Goal: Task Accomplishment & Management: Manage account settings

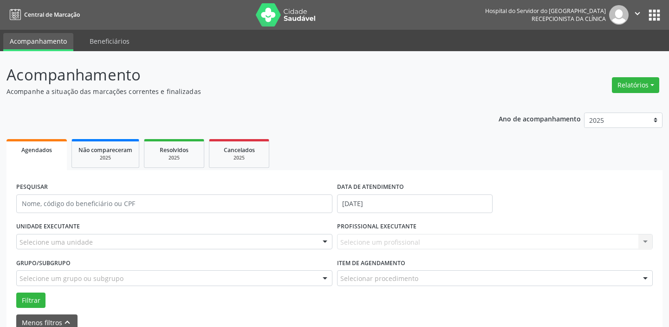
scroll to position [30, 0]
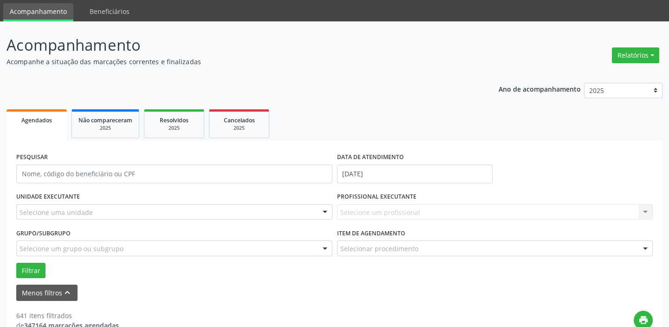
click at [328, 246] on div at bounding box center [325, 249] width 14 height 16
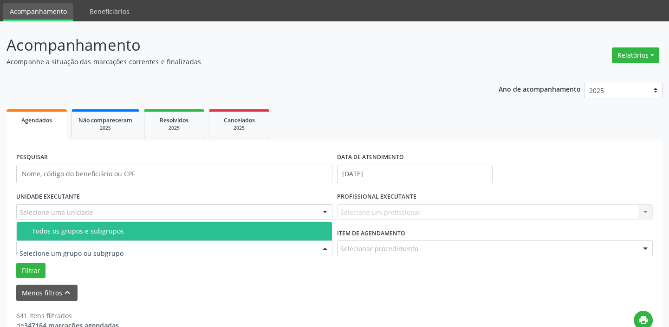
click at [321, 249] on div at bounding box center [325, 249] width 14 height 16
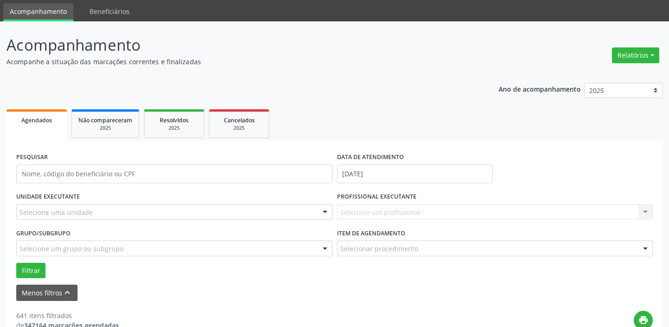
click at [321, 249] on div at bounding box center [325, 249] width 14 height 16
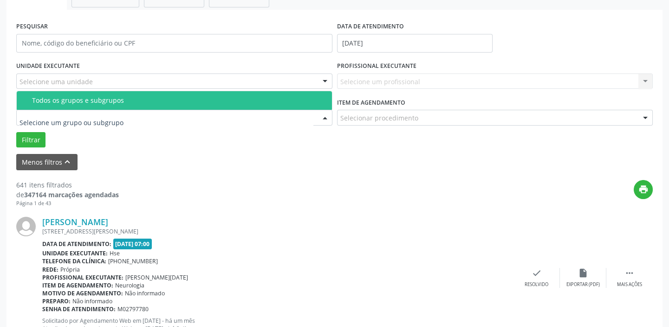
scroll to position [164, 0]
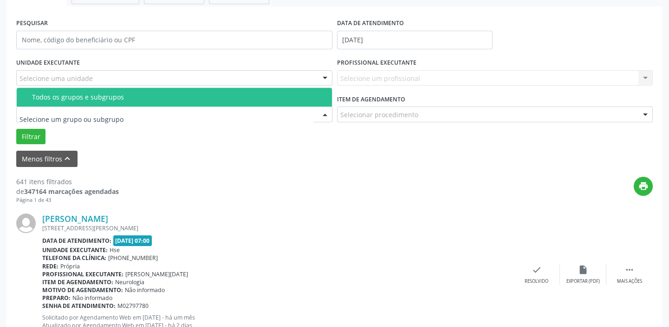
click at [233, 178] on div "print" at bounding box center [386, 190] width 534 height 27
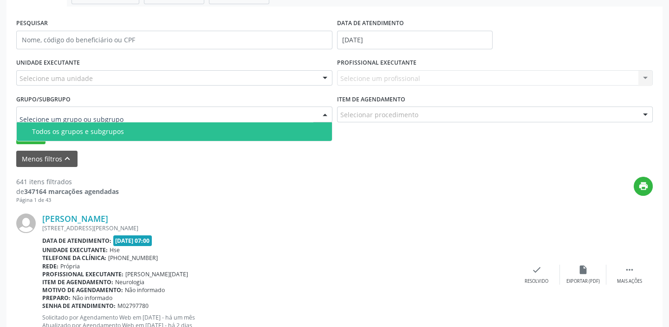
click at [325, 110] on div at bounding box center [325, 115] width 14 height 16
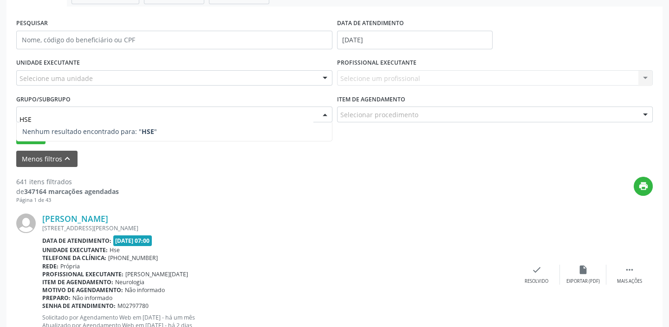
click at [210, 131] on span "Nenhum resultado encontrado para: " HSE "" at bounding box center [174, 131] width 315 height 19
type input "HSE"
click at [325, 115] on div at bounding box center [325, 115] width 14 height 16
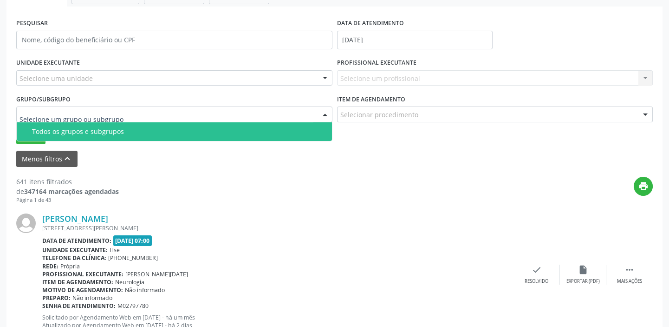
click at [277, 129] on div "Todos os grupos e subgrupos" at bounding box center [179, 131] width 295 height 7
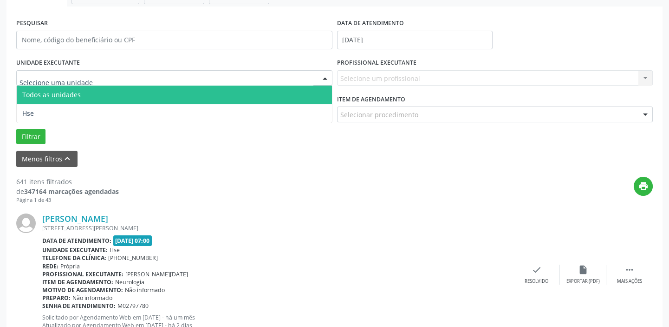
click at [329, 77] on div at bounding box center [325, 79] width 14 height 16
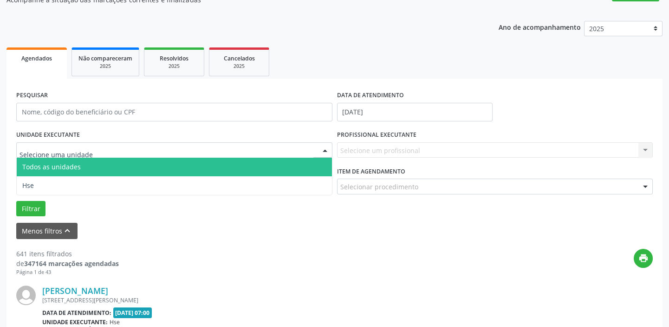
scroll to position [33, 0]
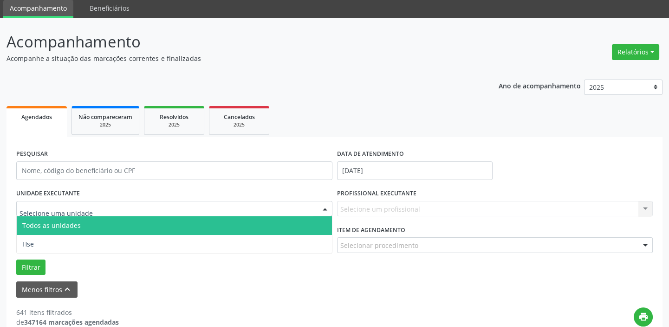
click at [490, 294] on div "Menos filtros keyboard_arrow_up" at bounding box center [335, 289] width 642 height 16
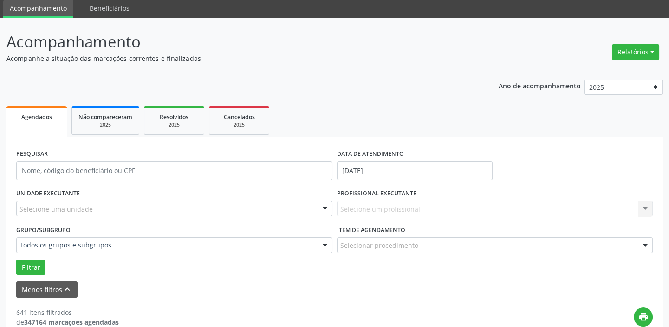
click at [551, 151] on div "PESQUISAR DATA DE ATENDIMENTO [DATE]" at bounding box center [335, 166] width 642 height 39
click at [45, 288] on button "Menos filtros keyboard_arrow_up" at bounding box center [46, 289] width 61 height 16
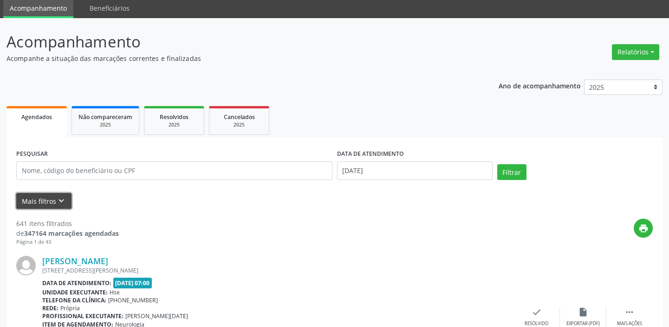
click at [61, 202] on icon "keyboard_arrow_down" at bounding box center [61, 201] width 10 height 10
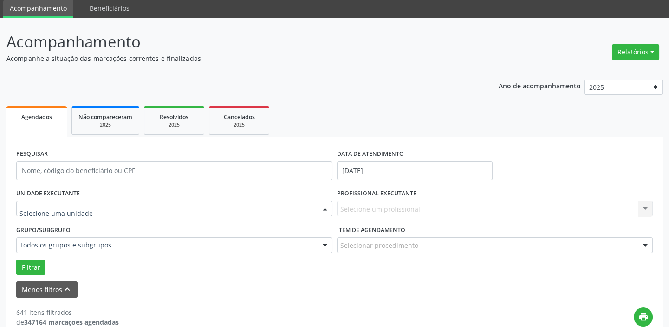
click at [322, 208] on div at bounding box center [325, 209] width 14 height 16
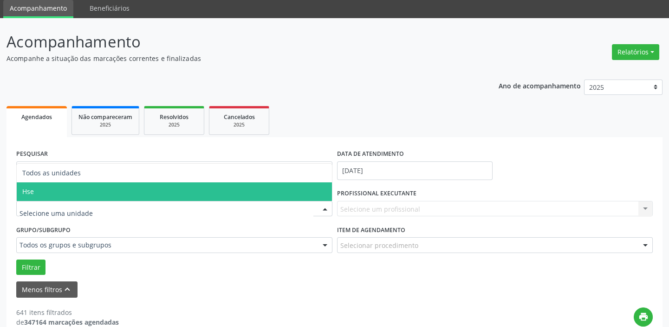
click at [275, 192] on span "Hse" at bounding box center [174, 191] width 315 height 19
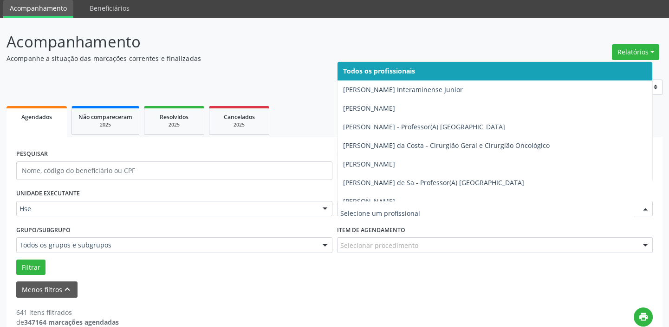
click at [646, 208] on div at bounding box center [646, 209] width 14 height 16
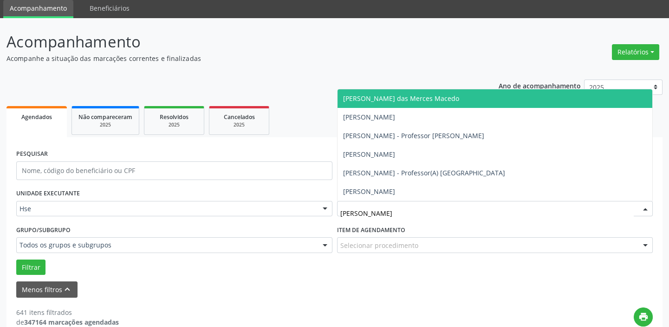
type input "LUCAS"
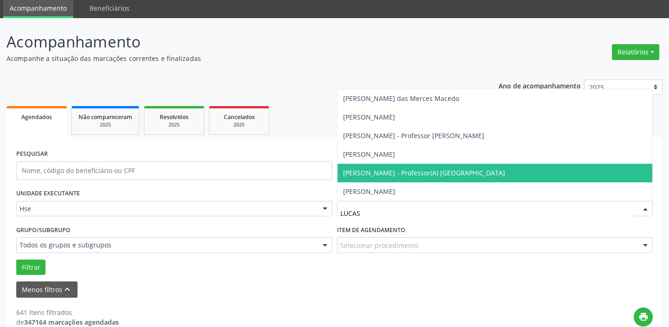
click at [404, 172] on span "[PERSON_NAME] - Professor(A) [GEOGRAPHIC_DATA]" at bounding box center [424, 172] width 162 height 9
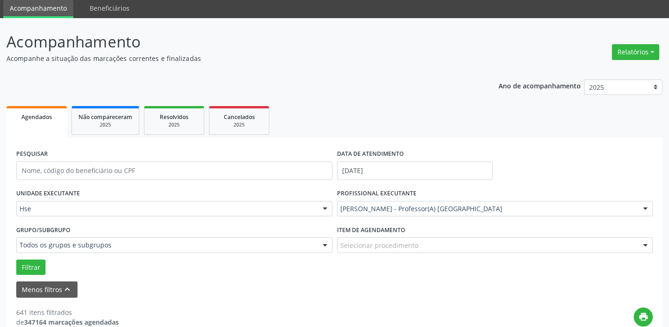
click at [647, 246] on div at bounding box center [646, 245] width 14 height 16
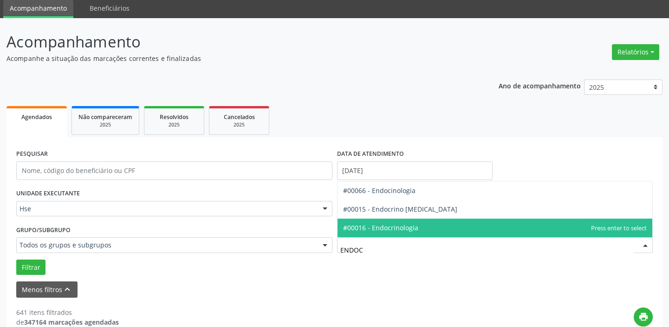
click at [418, 225] on span "#00016 - Endocrinologia" at bounding box center [495, 227] width 315 height 19
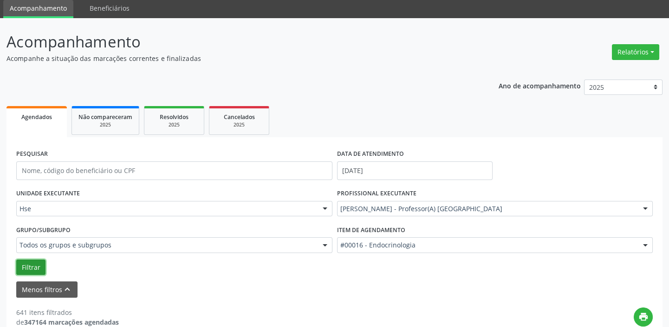
click at [33, 265] on button "Filtrar" at bounding box center [30, 267] width 29 height 16
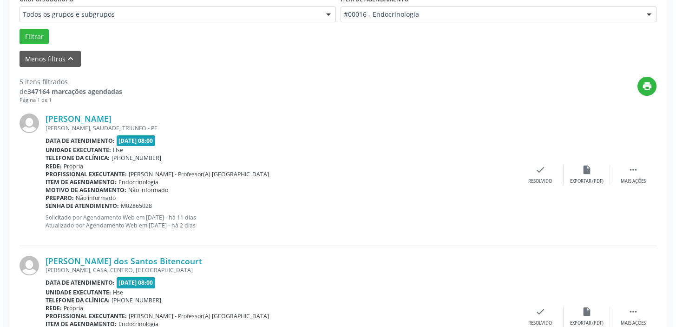
scroll to position [274, 0]
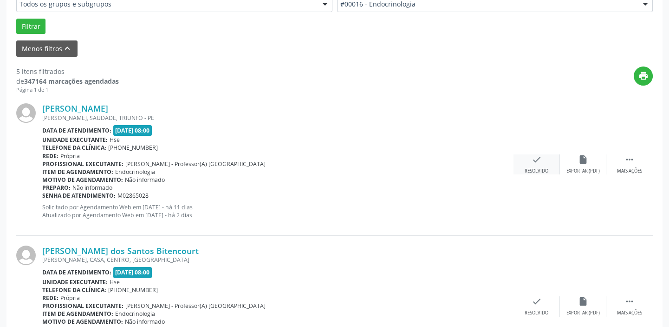
click at [548, 166] on div "check Resolvido" at bounding box center [537, 164] width 46 height 20
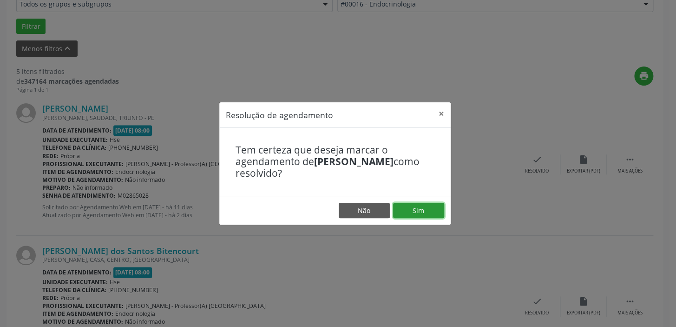
click at [419, 205] on button "Sim" at bounding box center [418, 211] width 51 height 16
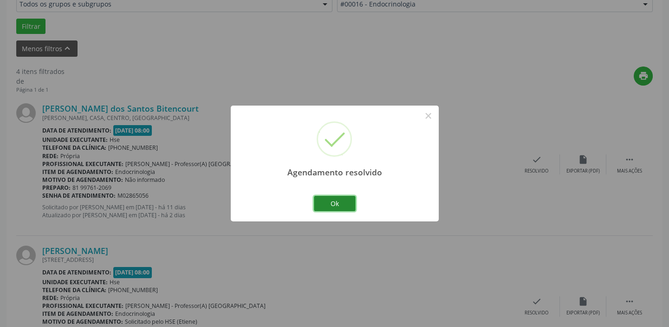
click at [342, 203] on button "Ok" at bounding box center [335, 204] width 42 height 16
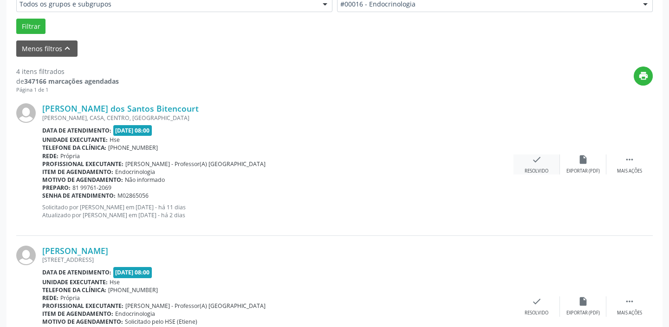
click at [539, 162] on icon "check" at bounding box center [537, 159] width 10 height 10
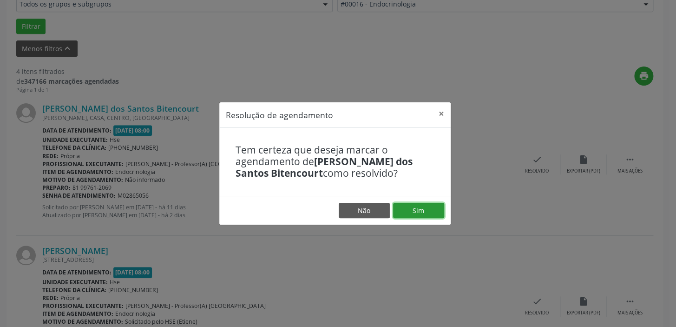
click at [432, 209] on button "Sim" at bounding box center [418, 211] width 51 height 16
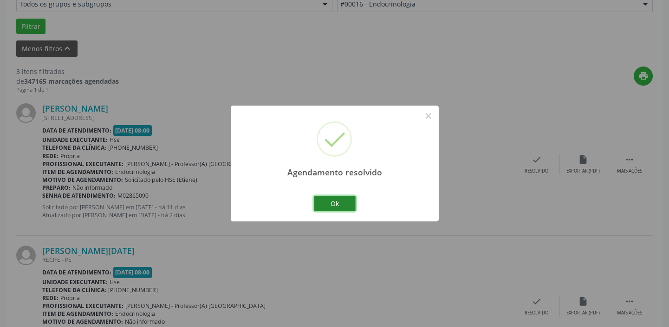
click at [344, 200] on button "Ok" at bounding box center [335, 204] width 42 height 16
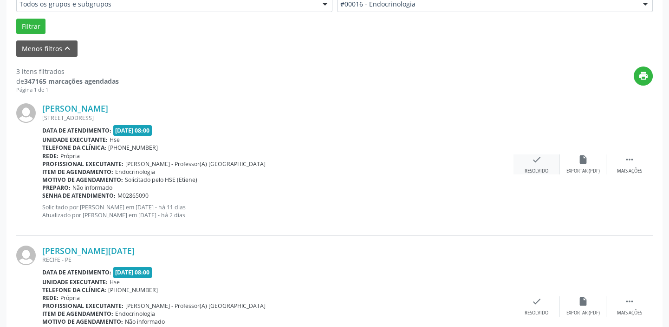
click at [539, 165] on div "check Resolvido" at bounding box center [537, 164] width 46 height 20
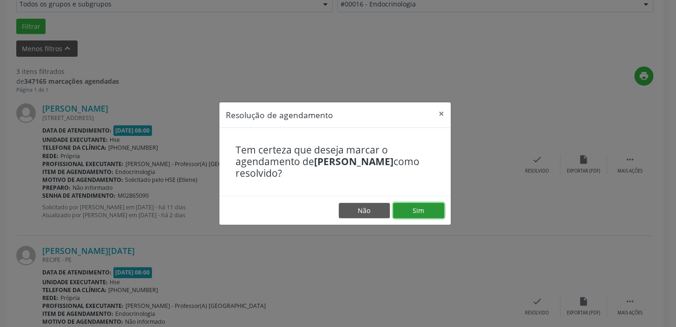
click at [416, 208] on button "Sim" at bounding box center [418, 211] width 51 height 16
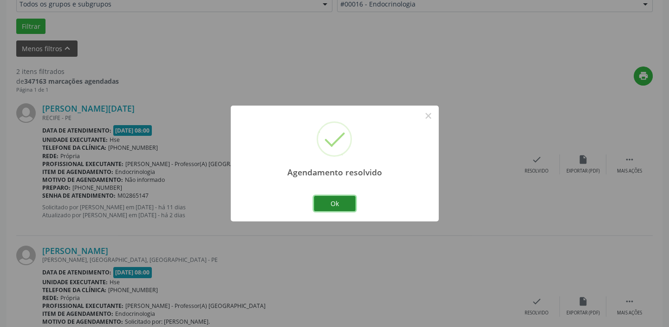
click at [344, 202] on button "Ok" at bounding box center [335, 204] width 42 height 16
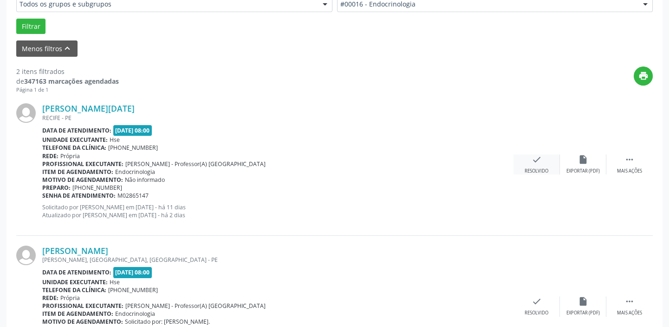
click at [541, 166] on div "check Resolvido" at bounding box center [537, 164] width 46 height 20
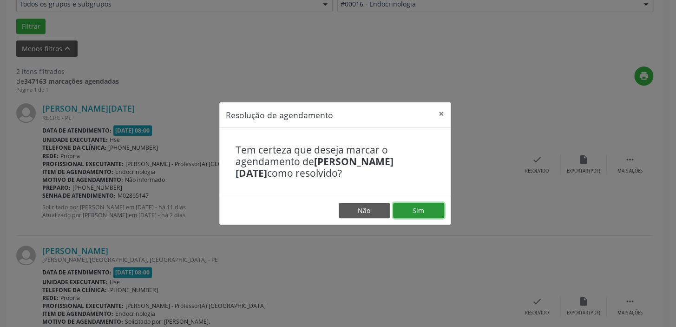
click at [416, 205] on button "Sim" at bounding box center [418, 211] width 51 height 16
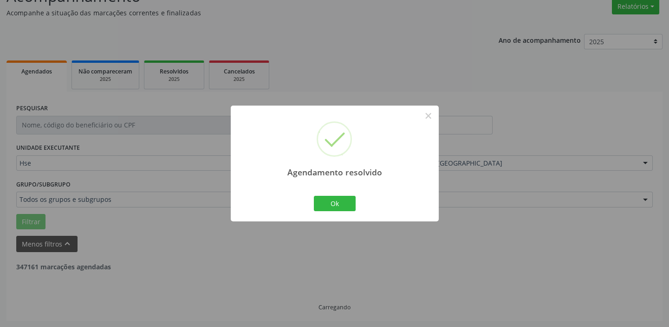
scroll to position [198, 0]
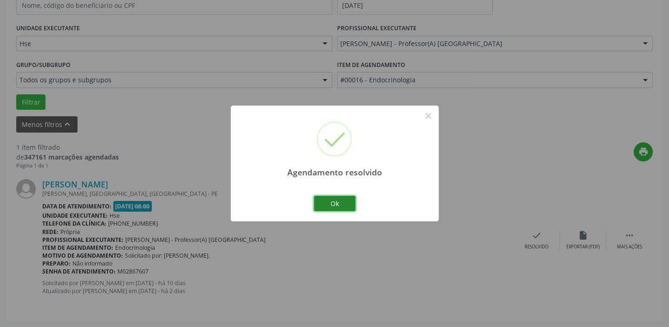
click at [346, 203] on button "Ok" at bounding box center [335, 204] width 42 height 16
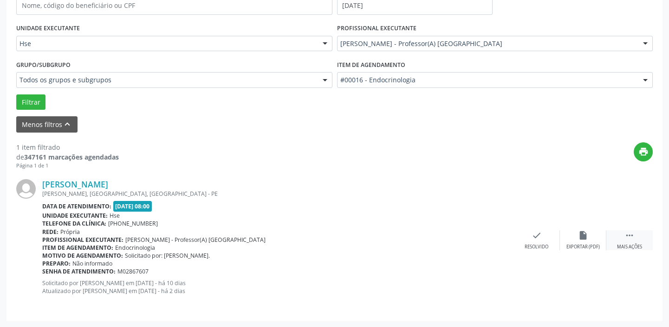
click at [629, 233] on icon "" at bounding box center [630, 235] width 10 height 10
click at [580, 236] on icon "alarm_off" at bounding box center [583, 235] width 10 height 10
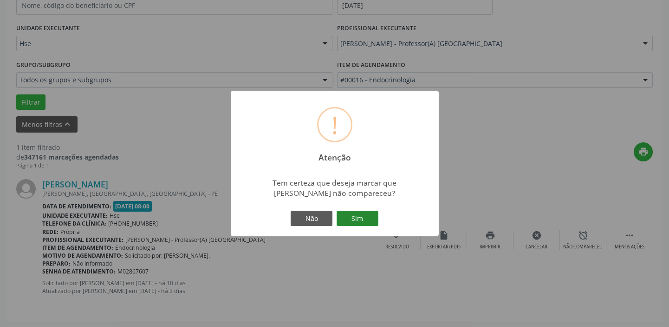
click at [357, 217] on button "Sim" at bounding box center [358, 218] width 42 height 16
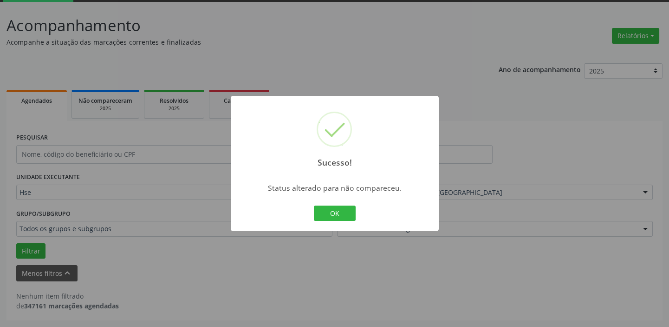
scroll to position [48, 0]
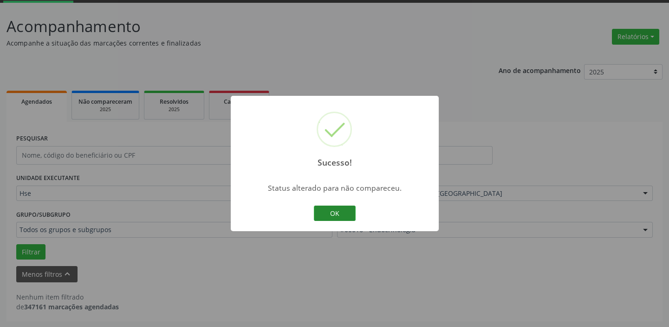
click at [341, 212] on button "OK" at bounding box center [335, 213] width 42 height 16
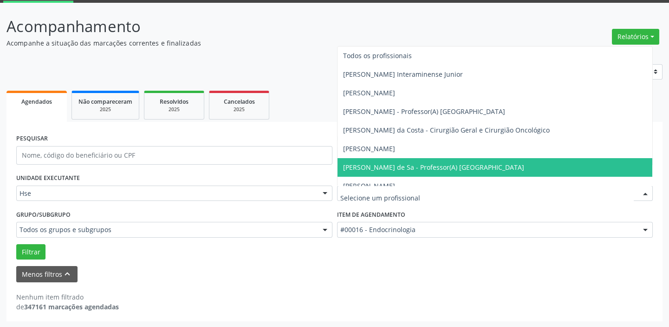
click at [643, 191] on div at bounding box center [646, 194] width 14 height 16
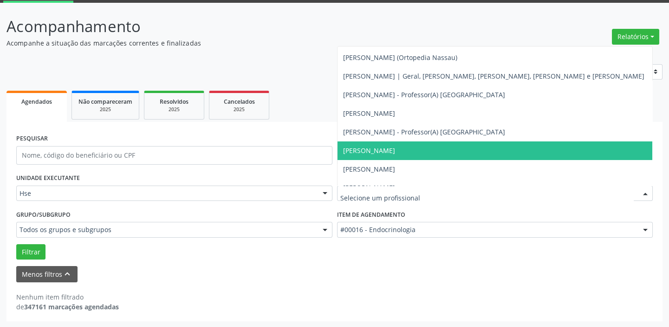
scroll to position [219, 0]
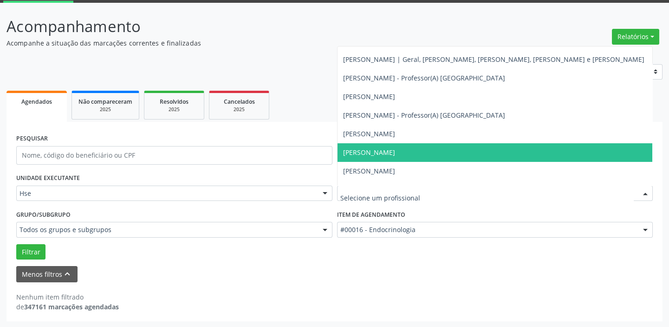
click at [395, 151] on span "[PERSON_NAME]" at bounding box center [369, 152] width 52 height 9
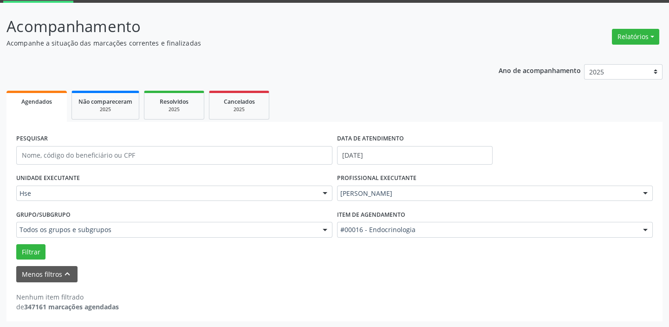
click at [644, 229] on div at bounding box center [646, 230] width 14 height 16
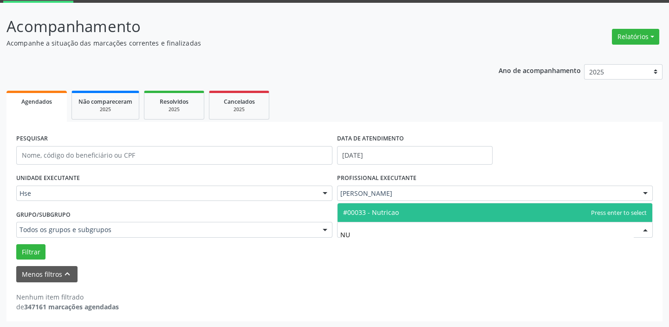
type input "NUT"
click at [419, 215] on span "#00033 - Nutricao" at bounding box center [495, 212] width 315 height 19
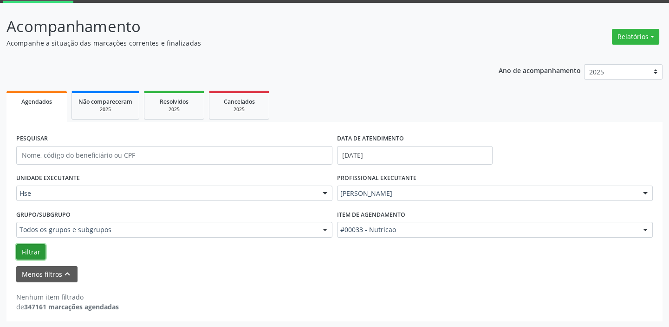
click at [31, 247] on button "Filtrar" at bounding box center [30, 252] width 29 height 16
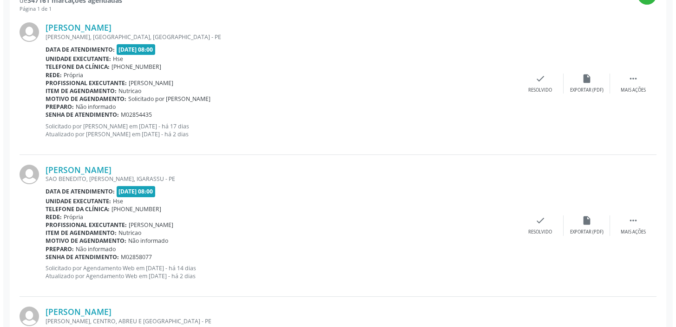
scroll to position [381, 0]
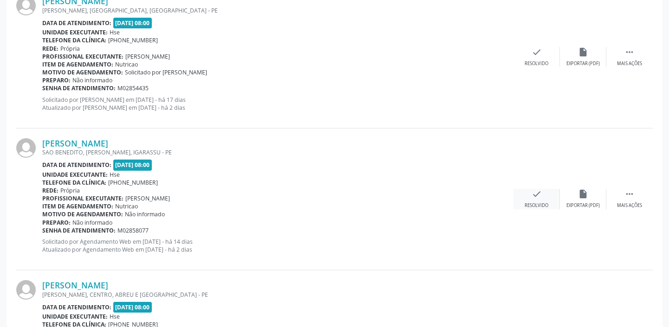
click at [541, 195] on icon "check" at bounding box center [537, 194] width 10 height 10
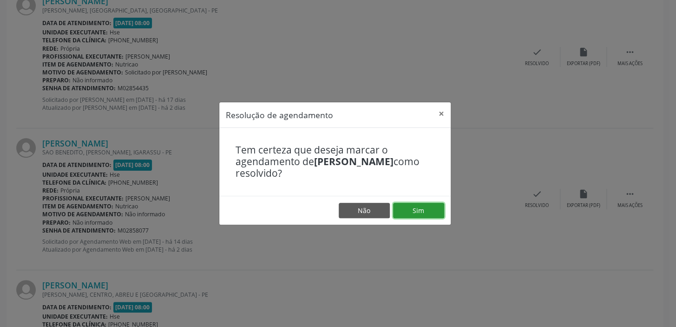
click at [415, 206] on button "Sim" at bounding box center [418, 211] width 51 height 16
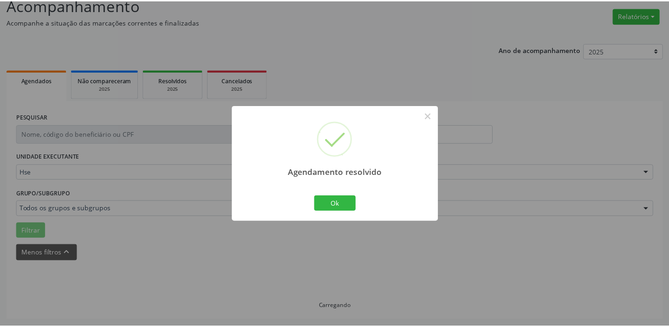
scroll to position [69, 0]
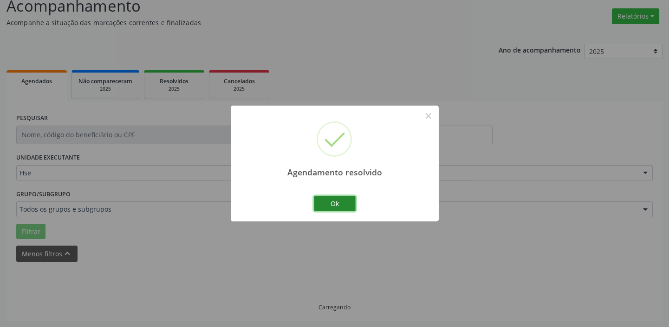
click at [339, 200] on button "Ok" at bounding box center [335, 204] width 42 height 16
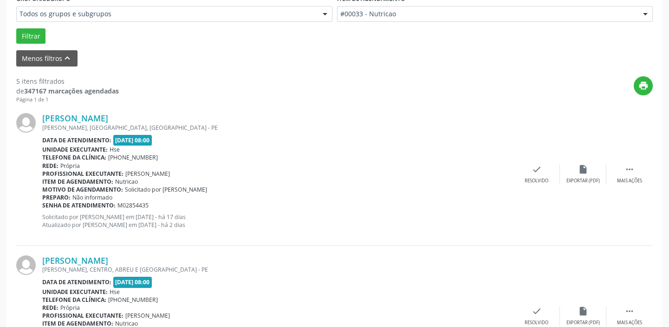
scroll to position [274, 0]
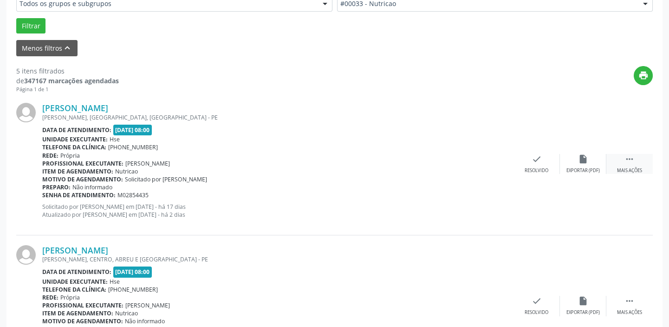
click at [638, 159] on div " Mais ações" at bounding box center [630, 164] width 46 height 20
click at [587, 154] on icon "alarm_off" at bounding box center [583, 159] width 10 height 10
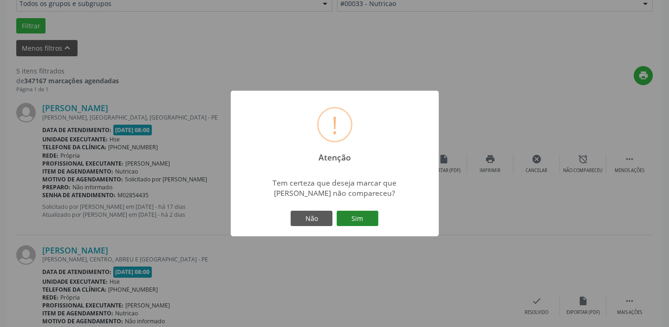
click at [369, 213] on button "Sim" at bounding box center [358, 218] width 42 height 16
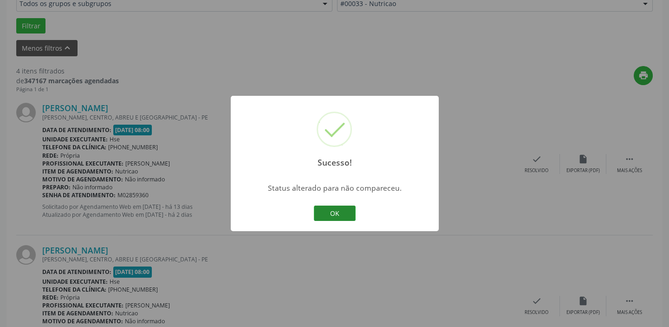
click at [344, 210] on button "OK" at bounding box center [335, 213] width 42 height 16
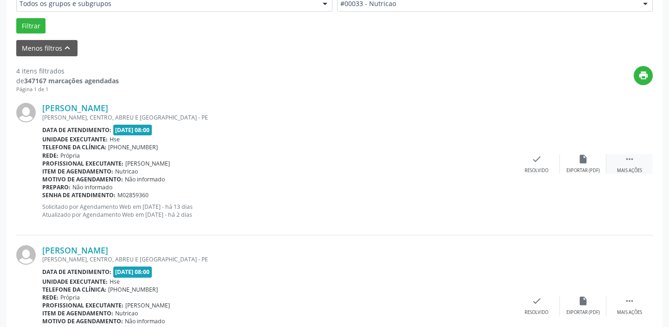
click at [625, 160] on icon "" at bounding box center [630, 159] width 10 height 10
click at [582, 158] on icon "alarm_off" at bounding box center [583, 159] width 10 height 10
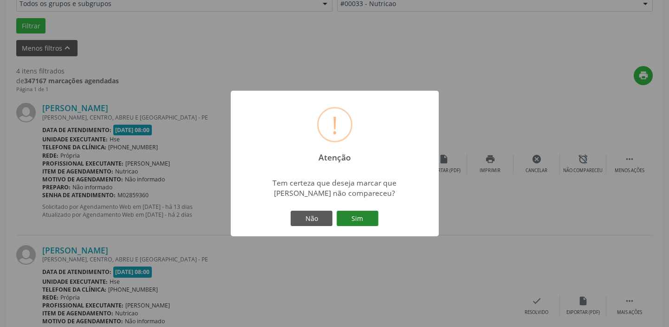
click at [356, 212] on button "Sim" at bounding box center [358, 218] width 42 height 16
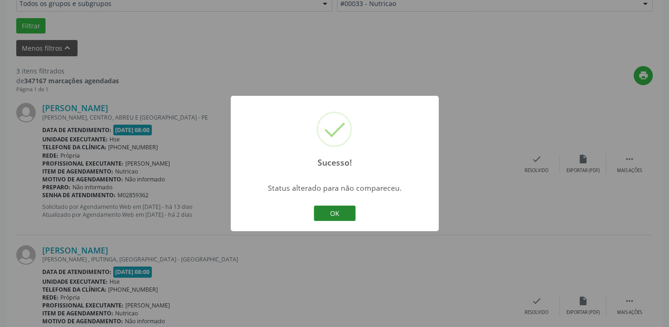
click at [340, 209] on button "OK" at bounding box center [335, 213] width 42 height 16
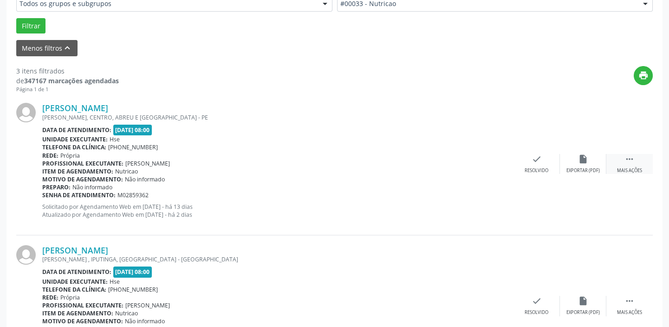
click at [632, 160] on icon "" at bounding box center [630, 159] width 10 height 10
click at [588, 159] on icon "alarm_off" at bounding box center [583, 159] width 10 height 10
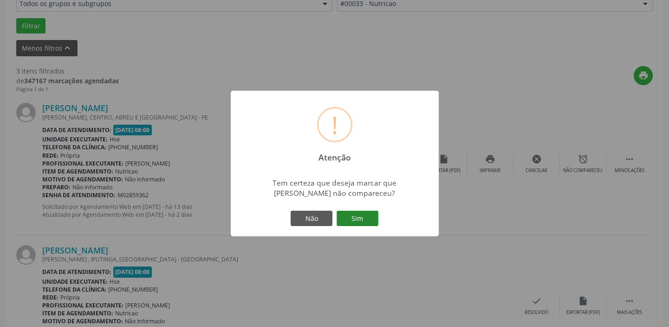
click at [363, 216] on button "Sim" at bounding box center [358, 218] width 42 height 16
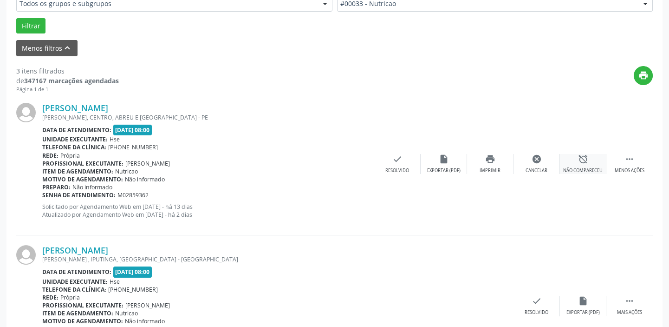
click at [587, 163] on div "alarm_off Não compareceu" at bounding box center [583, 164] width 46 height 20
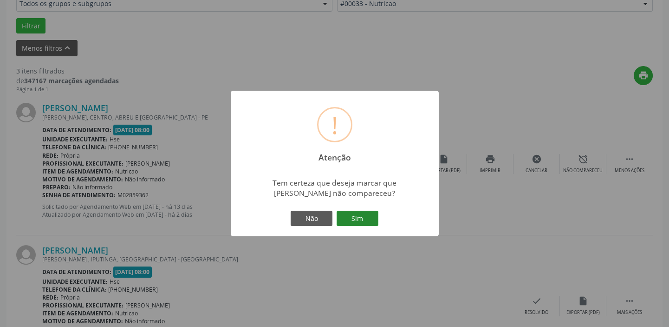
click at [361, 214] on button "Sim" at bounding box center [358, 218] width 42 height 16
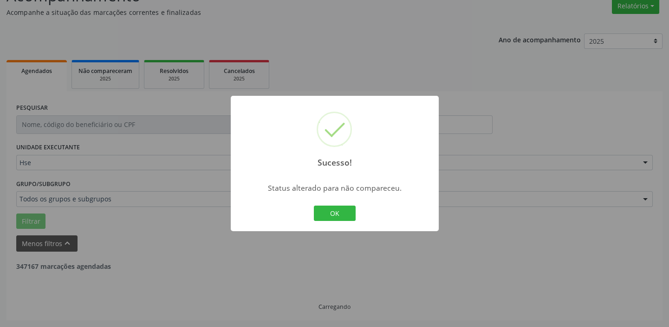
scroll to position [79, 0]
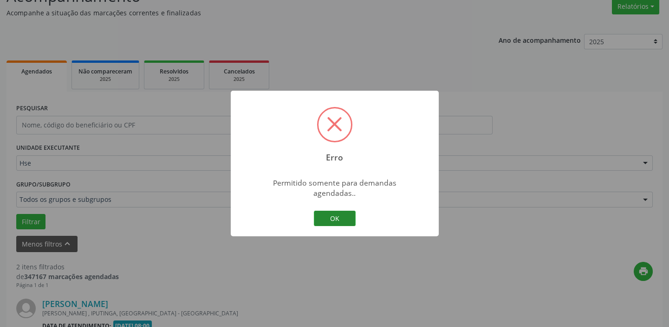
click at [330, 210] on button "OK" at bounding box center [335, 218] width 42 height 16
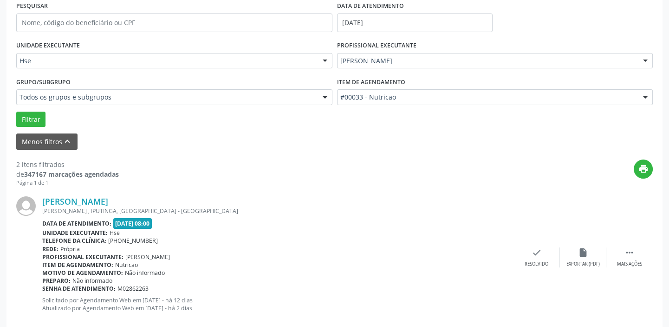
scroll to position [194, 0]
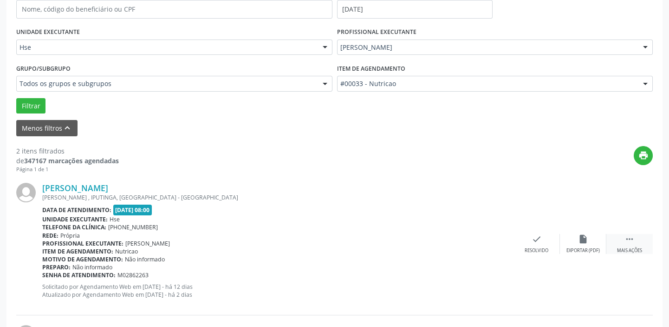
click at [630, 244] on div " Mais ações" at bounding box center [630, 244] width 46 height 20
click at [590, 242] on div "alarm_off Não compareceu" at bounding box center [583, 244] width 46 height 20
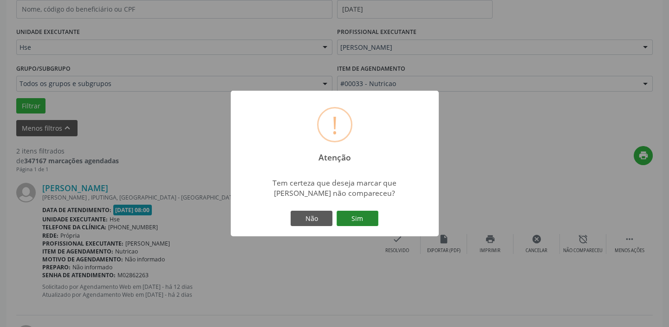
click at [362, 218] on button "Sim" at bounding box center [358, 218] width 42 height 16
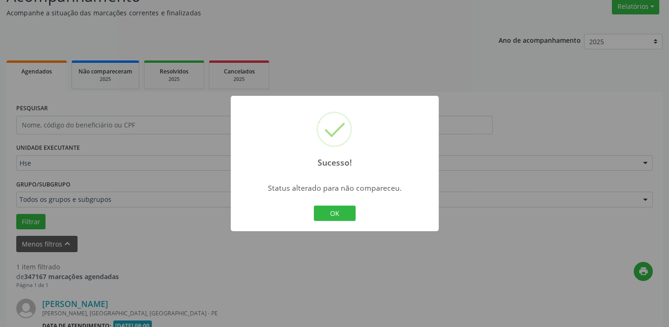
scroll to position [198, 0]
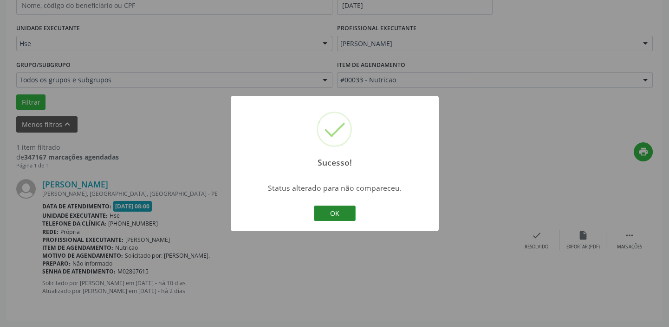
click at [337, 212] on button "OK" at bounding box center [335, 213] width 42 height 16
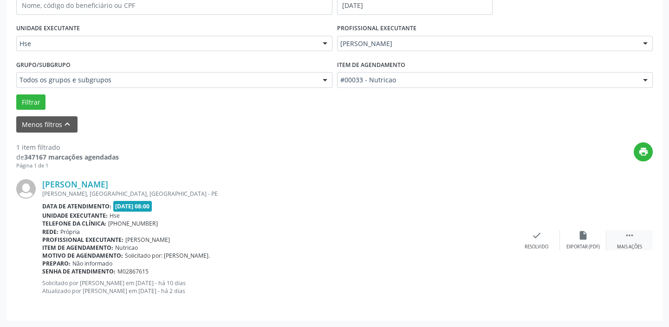
click at [626, 241] on div " Mais ações" at bounding box center [630, 240] width 46 height 20
click at [582, 237] on icon "alarm_off" at bounding box center [583, 235] width 10 height 10
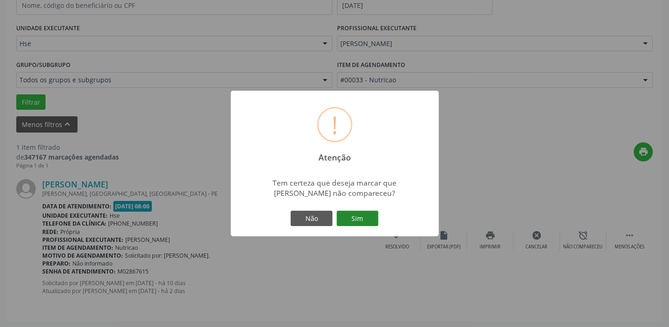
click at [367, 218] on button "Sim" at bounding box center [358, 218] width 42 height 16
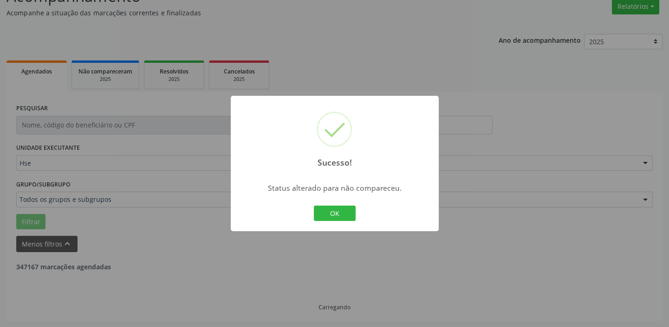
scroll to position [48, 0]
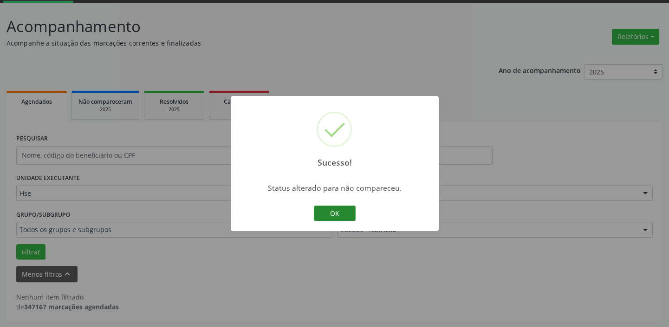
click at [341, 214] on button "OK" at bounding box center [335, 213] width 42 height 16
